Goal: Check status: Check status

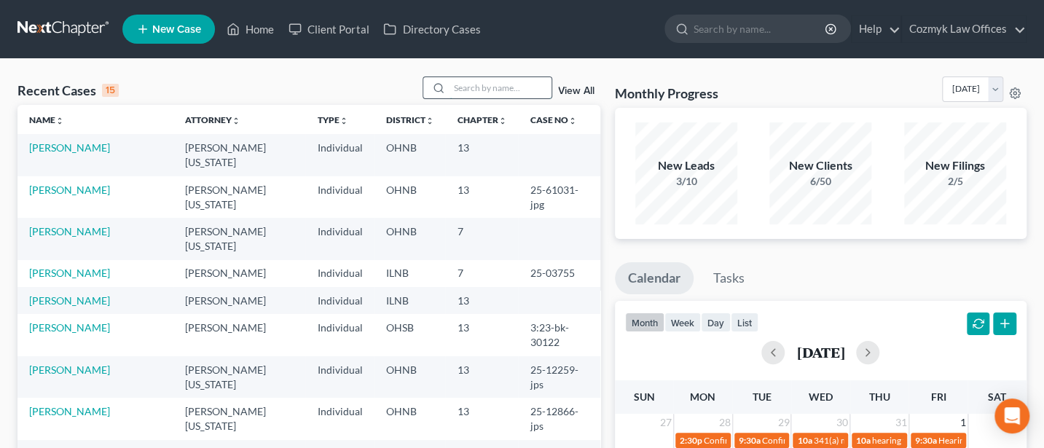
click at [485, 87] on input "search" at bounding box center [500, 87] width 102 height 21
type input "Nimigean"
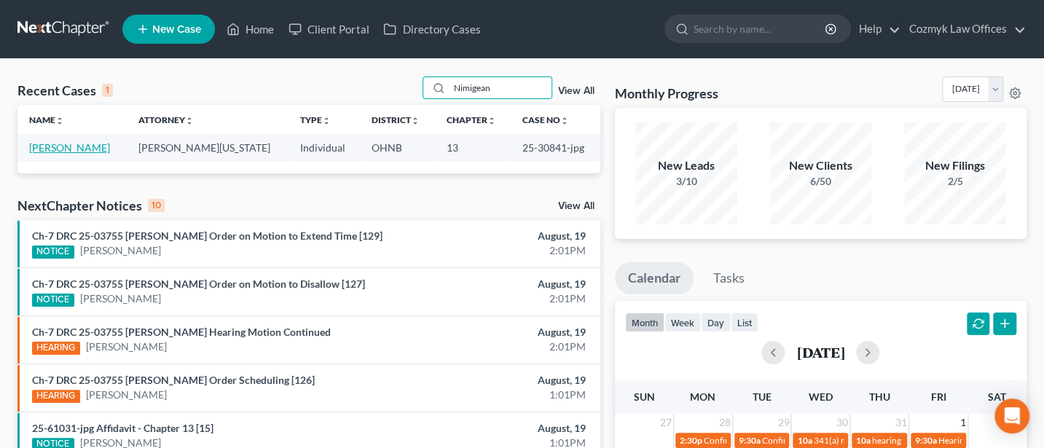
click at [62, 147] on link "[PERSON_NAME]" at bounding box center [69, 147] width 81 height 12
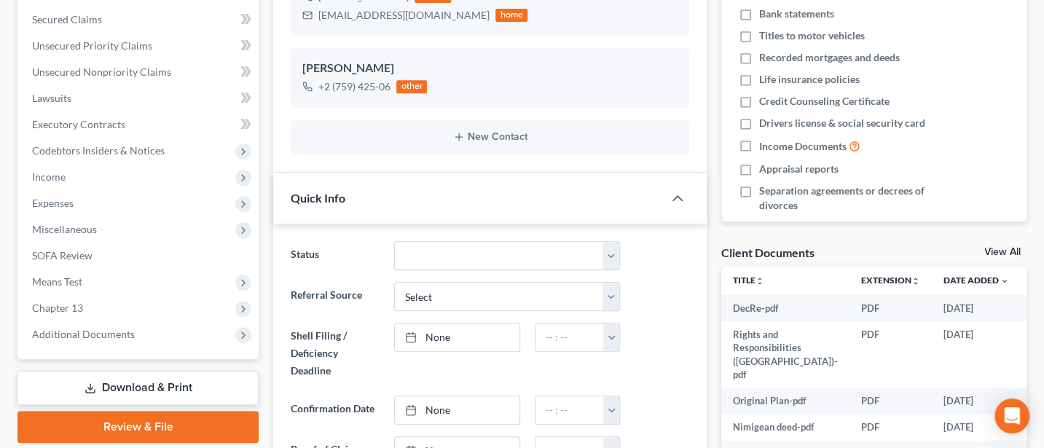
scroll to position [388, 0]
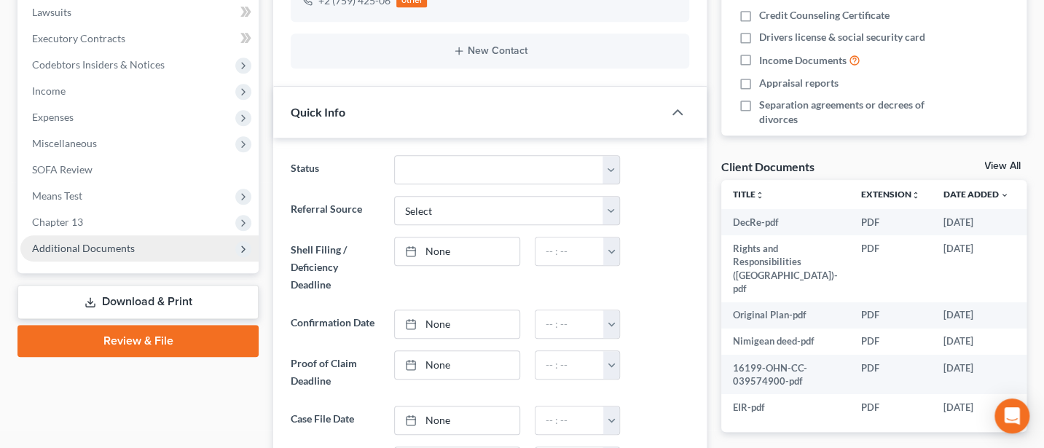
click at [60, 248] on span "Additional Documents" at bounding box center [83, 248] width 103 height 12
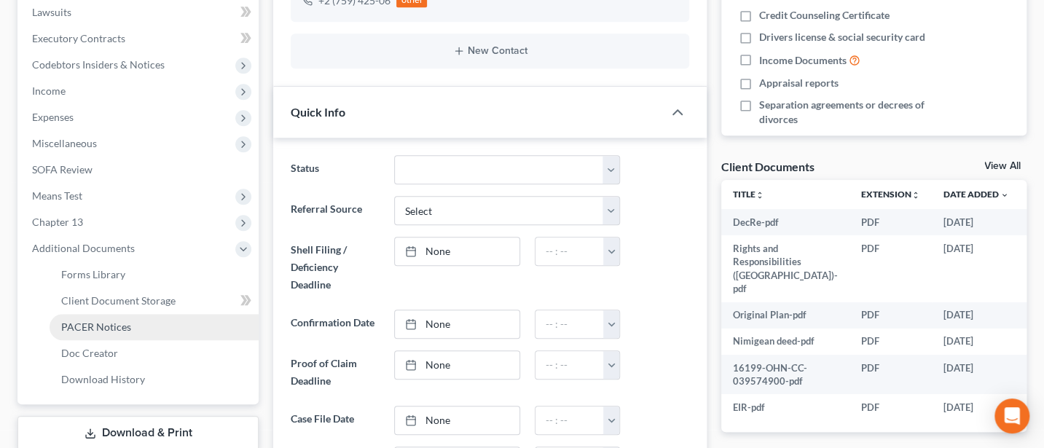
click at [67, 324] on span "PACER Notices" at bounding box center [96, 327] width 70 height 12
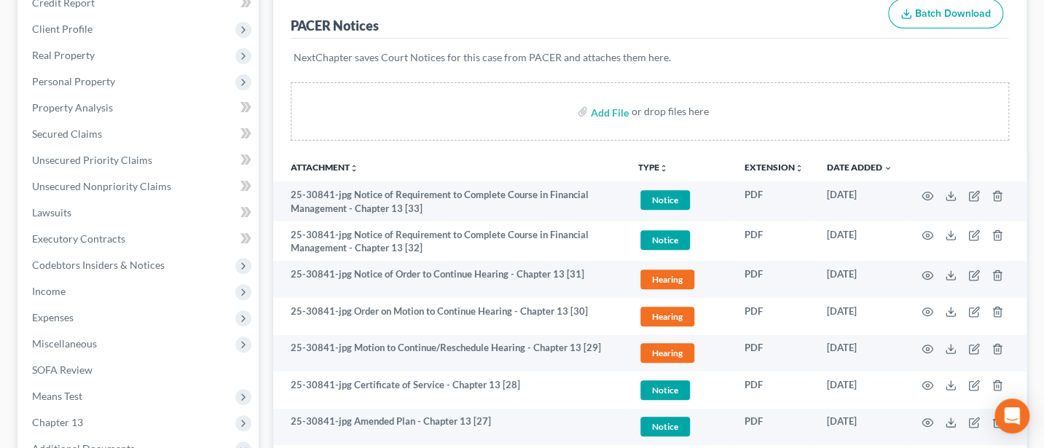
scroll to position [194, 0]
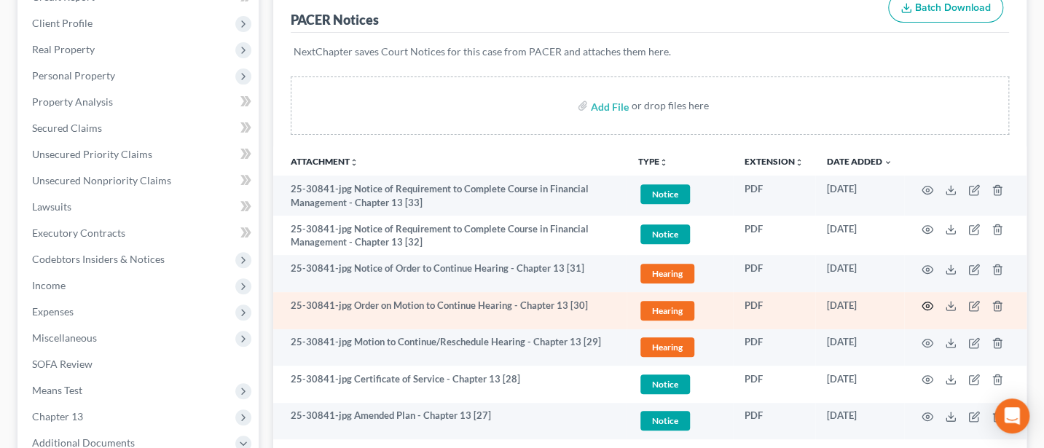
click at [927, 305] on circle "button" at bounding box center [927, 306] width 3 height 3
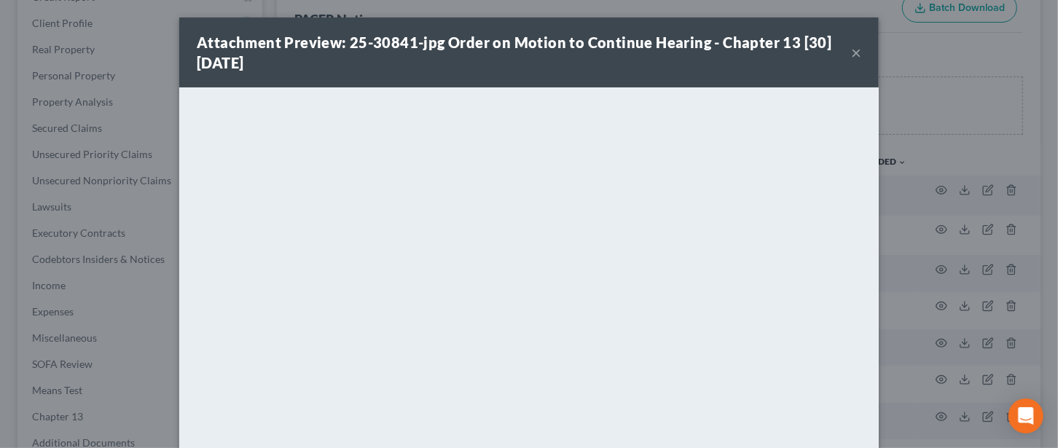
click at [851, 51] on button "×" at bounding box center [856, 52] width 10 height 17
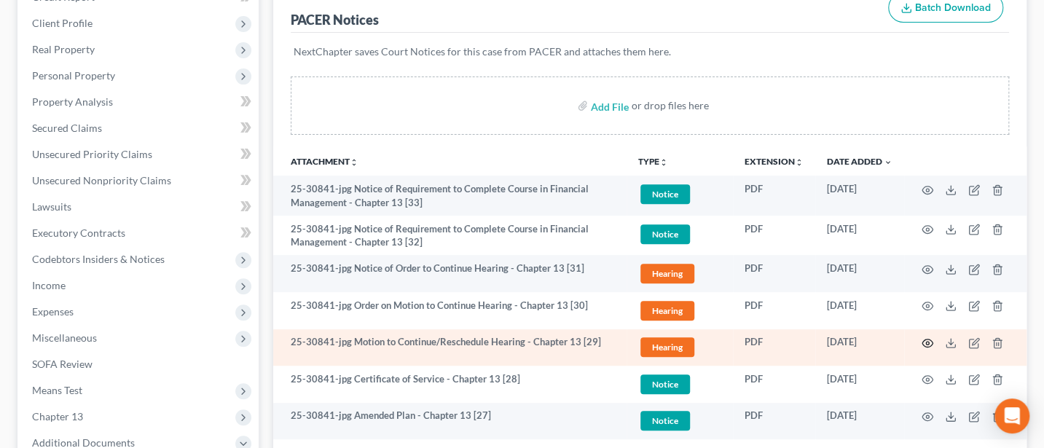
click at [922, 342] on icon "button" at bounding box center [927, 343] width 11 height 8
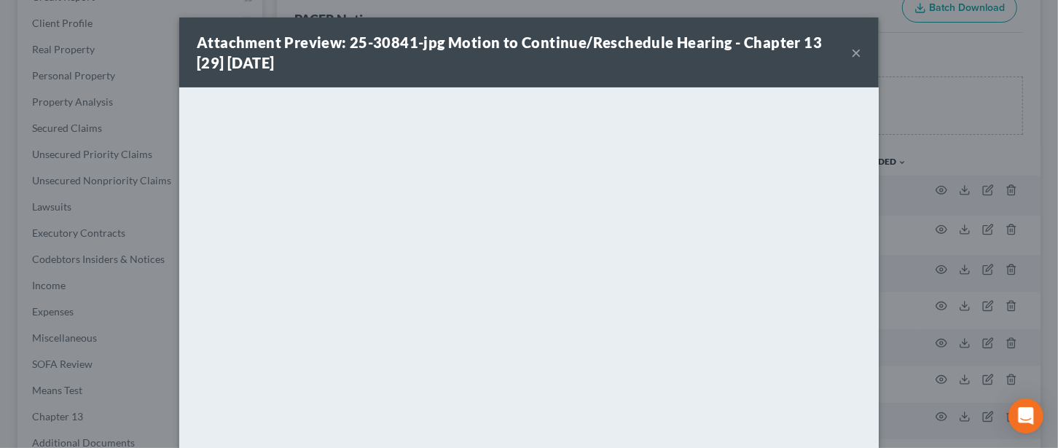
click at [851, 46] on button "×" at bounding box center [856, 52] width 10 height 17
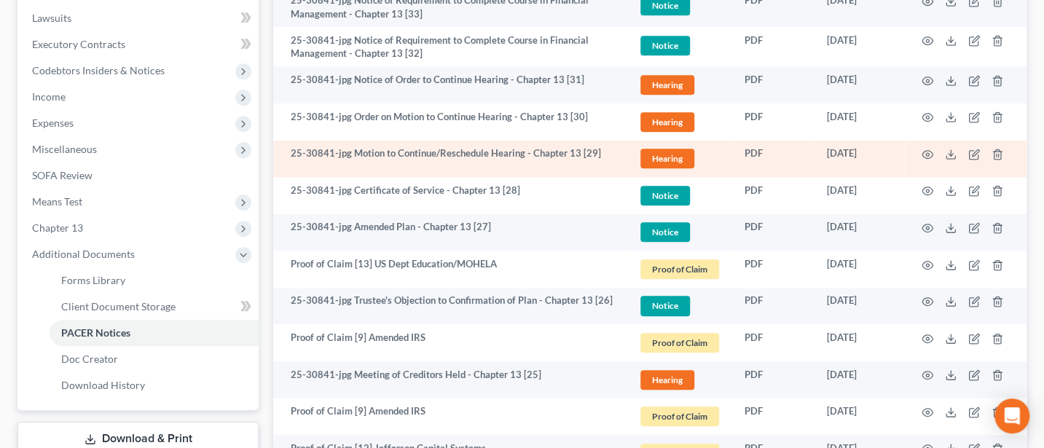
scroll to position [388, 0]
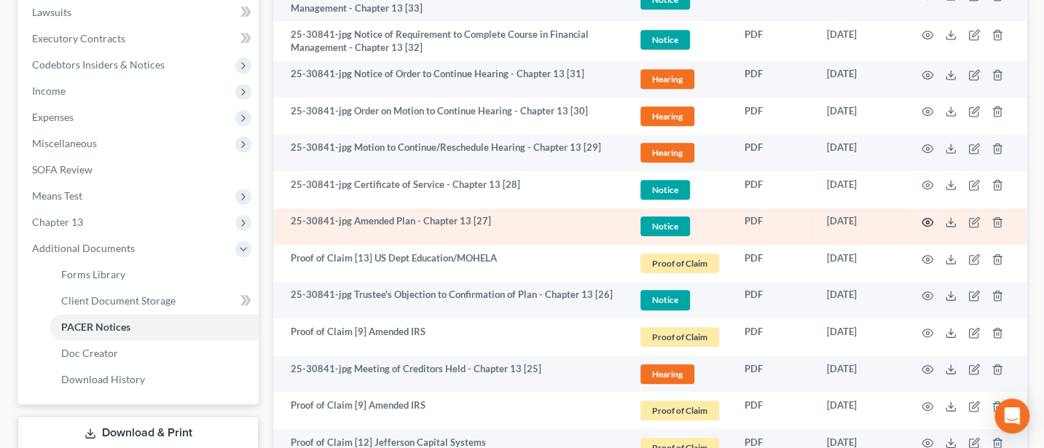
click at [925, 221] on icon "button" at bounding box center [928, 222] width 12 height 12
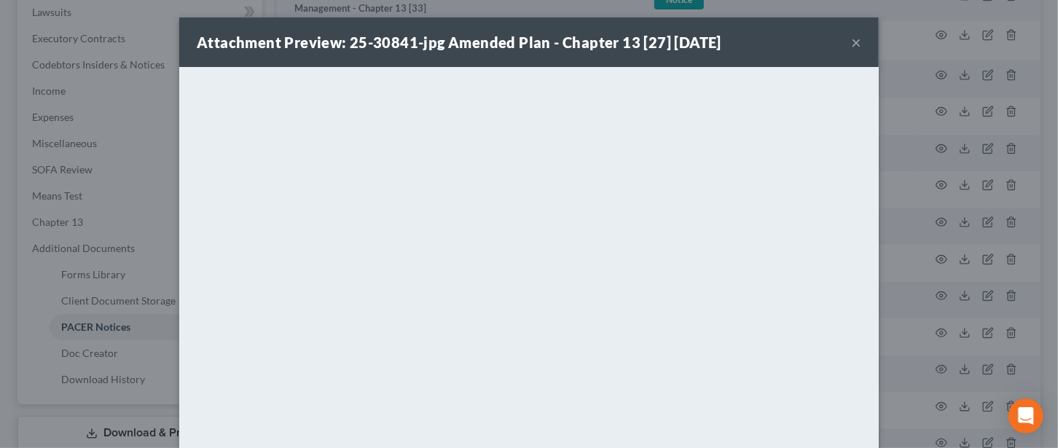
click at [851, 46] on button "×" at bounding box center [856, 42] width 10 height 17
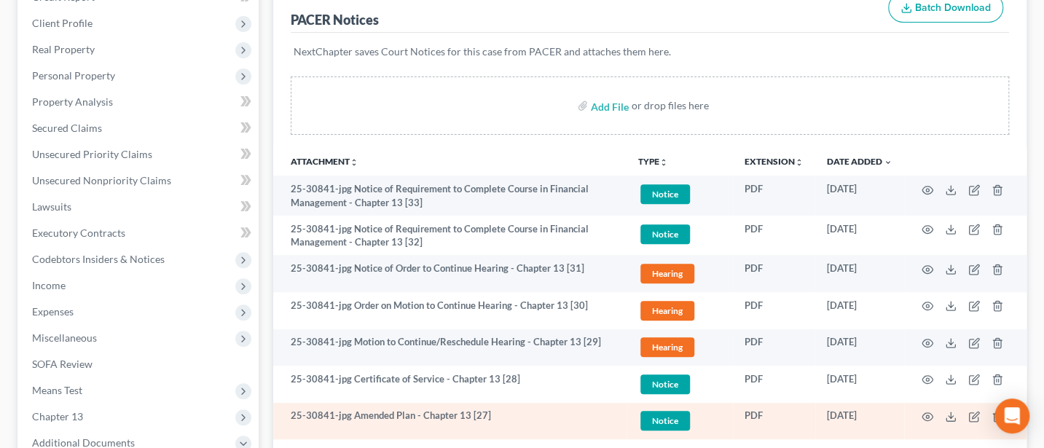
scroll to position [0, 0]
